Goal: Task Accomplishment & Management: Manage account settings

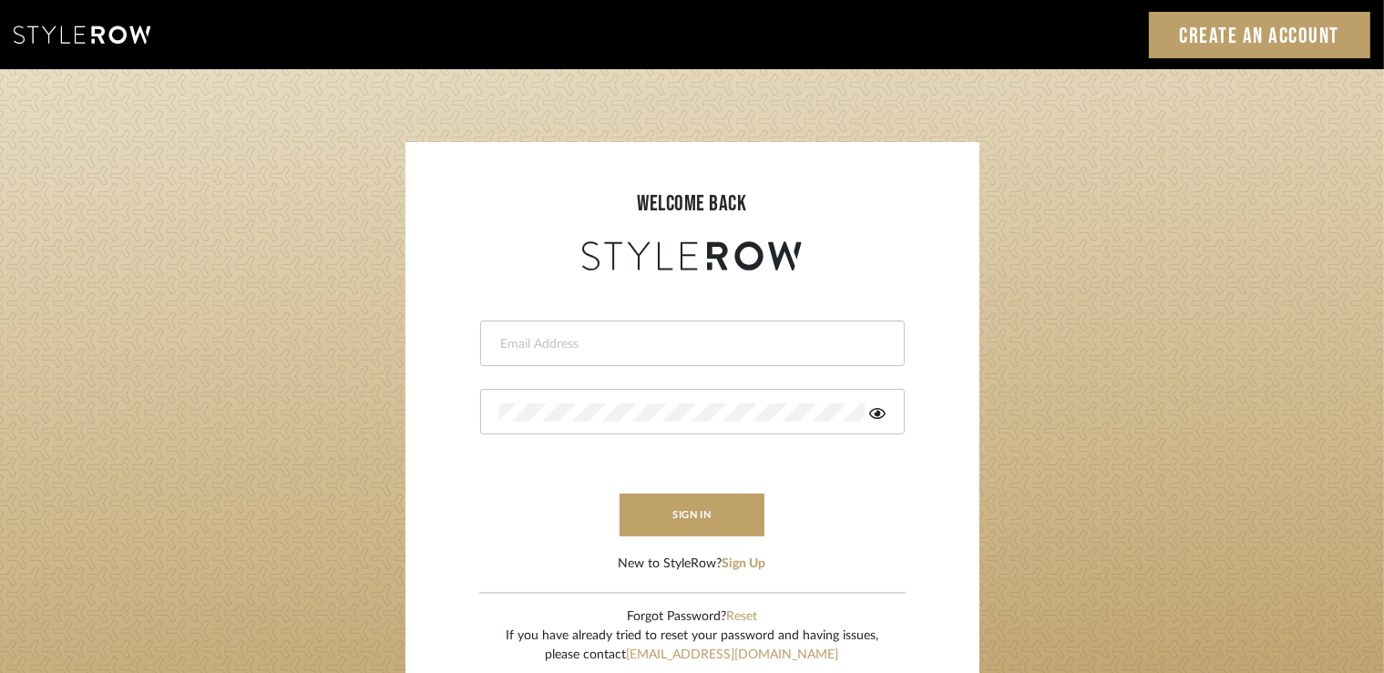
type input "avinav@mancini-design.com"
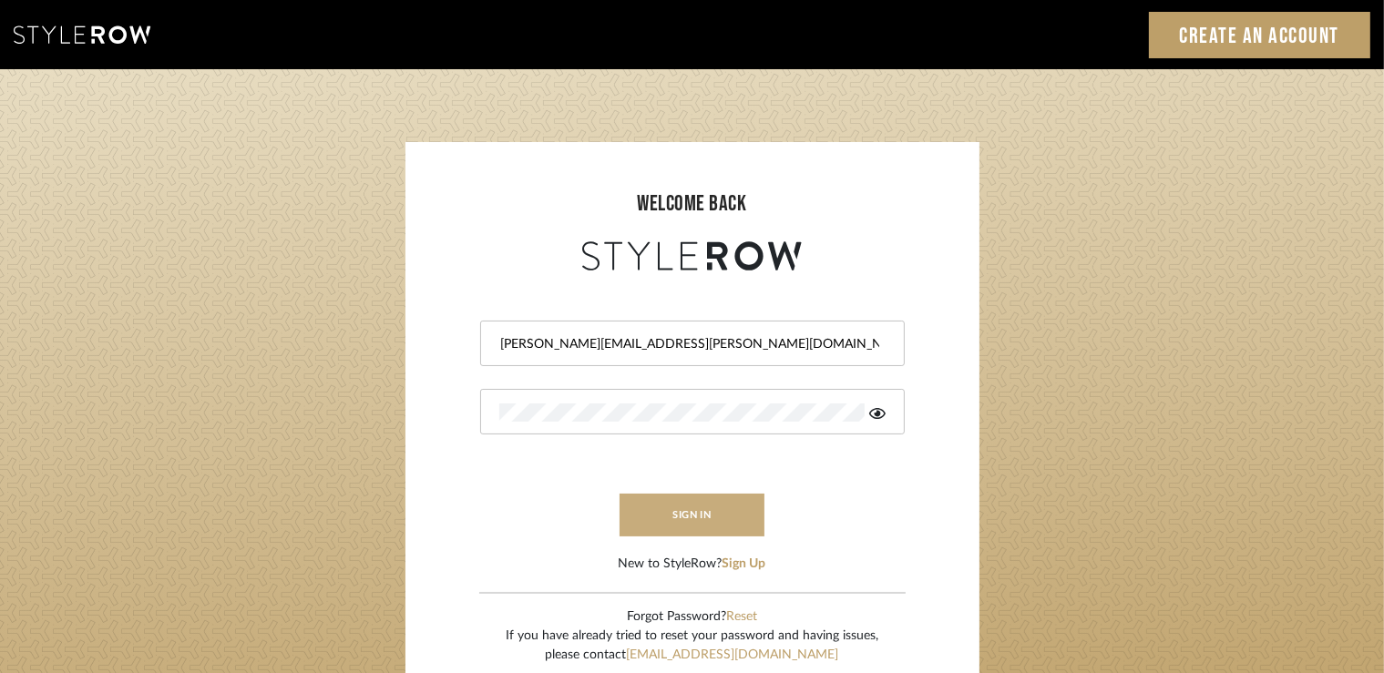
click at [682, 497] on button "sign in" at bounding box center [693, 515] width 146 height 43
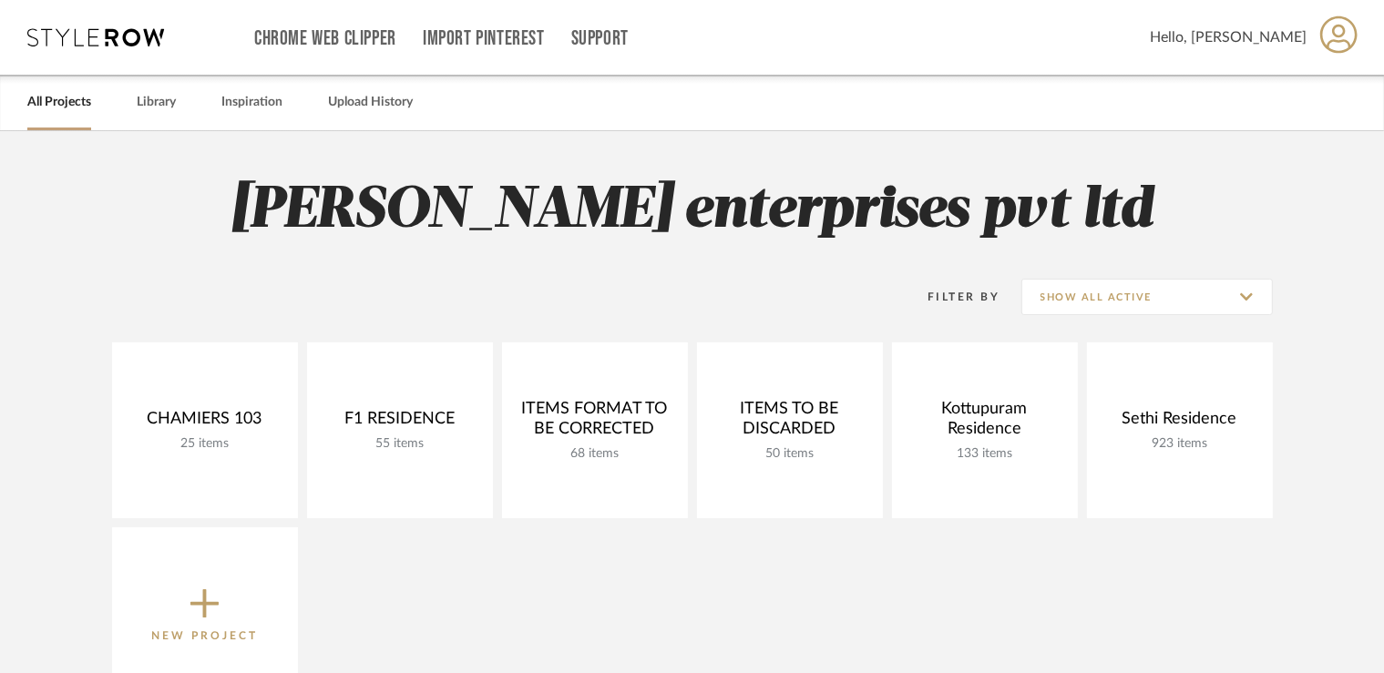
click at [1328, 30] on icon at bounding box center [1338, 34] width 37 height 38
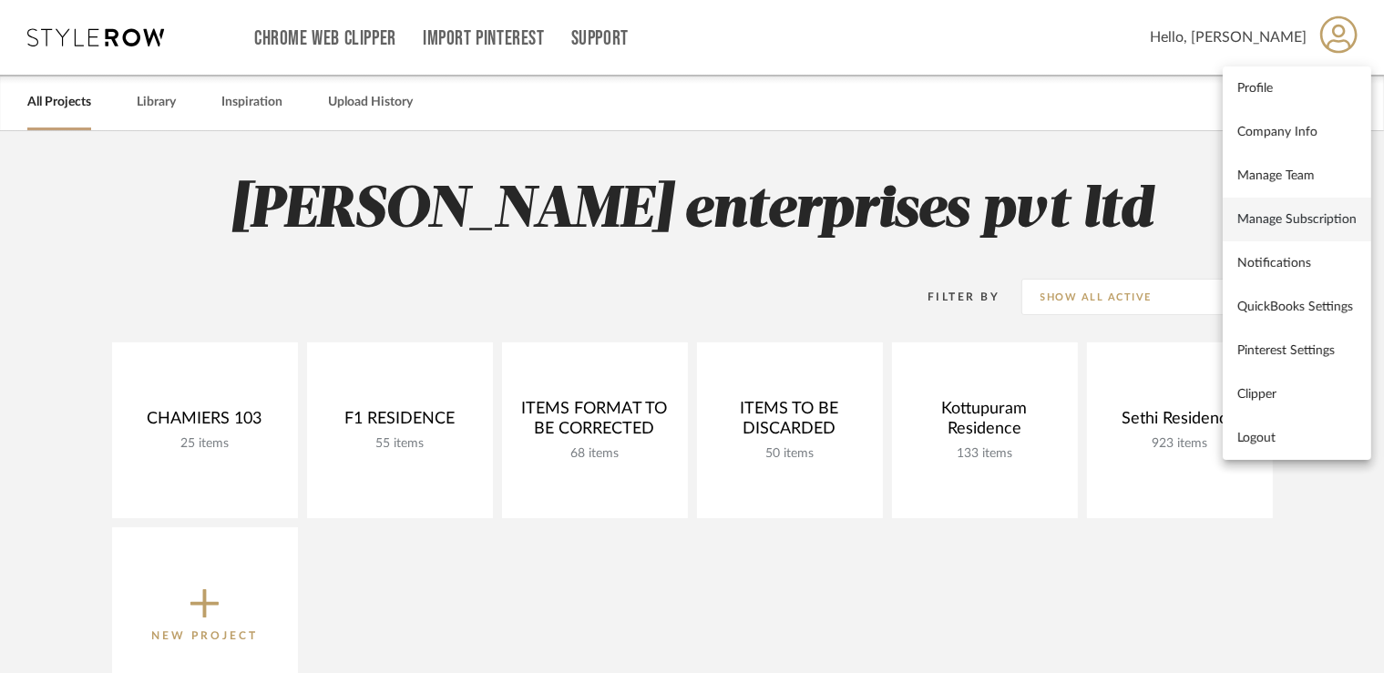
click at [1276, 230] on link "Manage Subscription" at bounding box center [1297, 220] width 148 height 44
